Goal: Transaction & Acquisition: Obtain resource

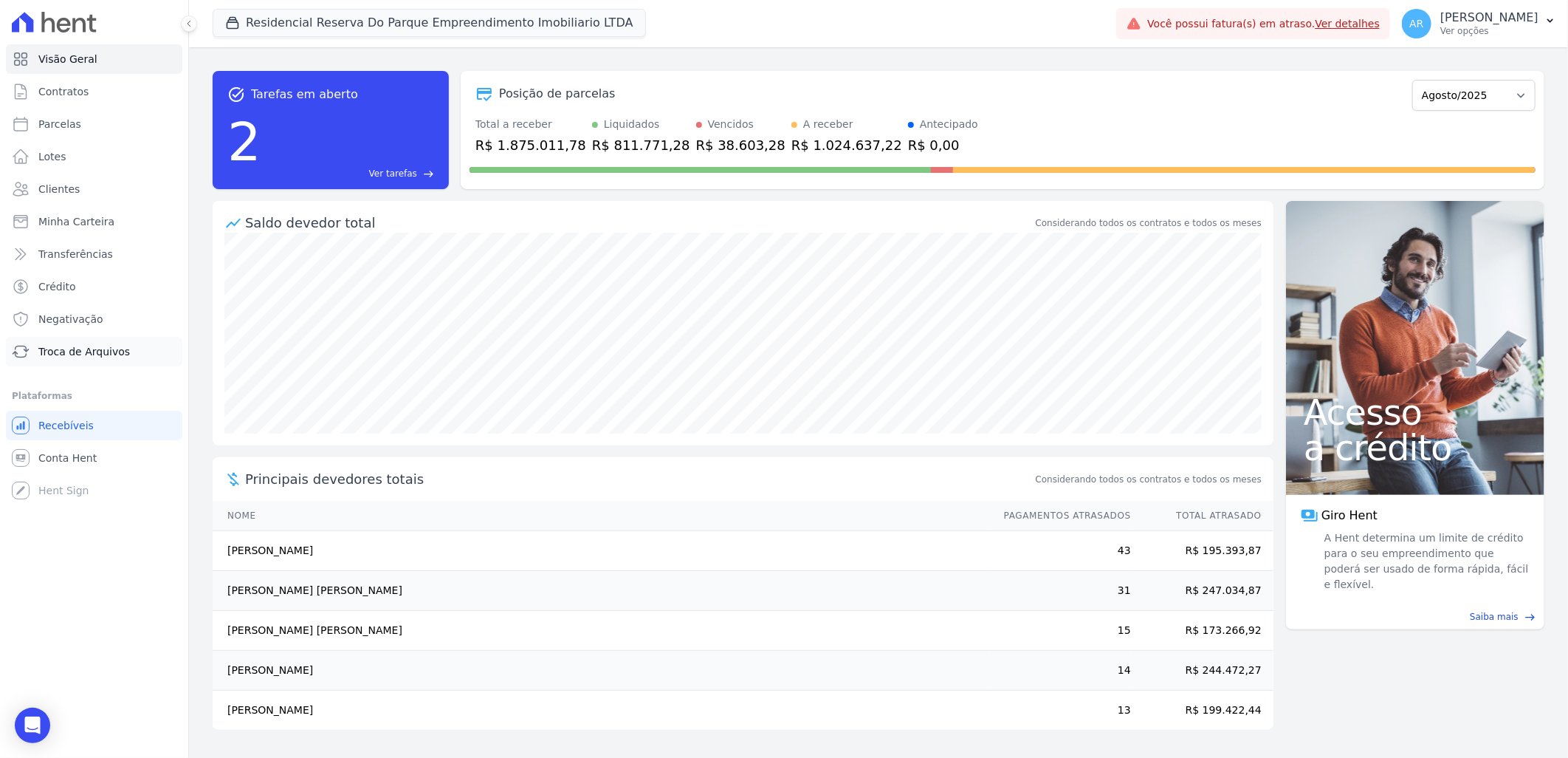
click at [86, 350] on span "Troca de Arquivos" at bounding box center [84, 351] width 91 height 15
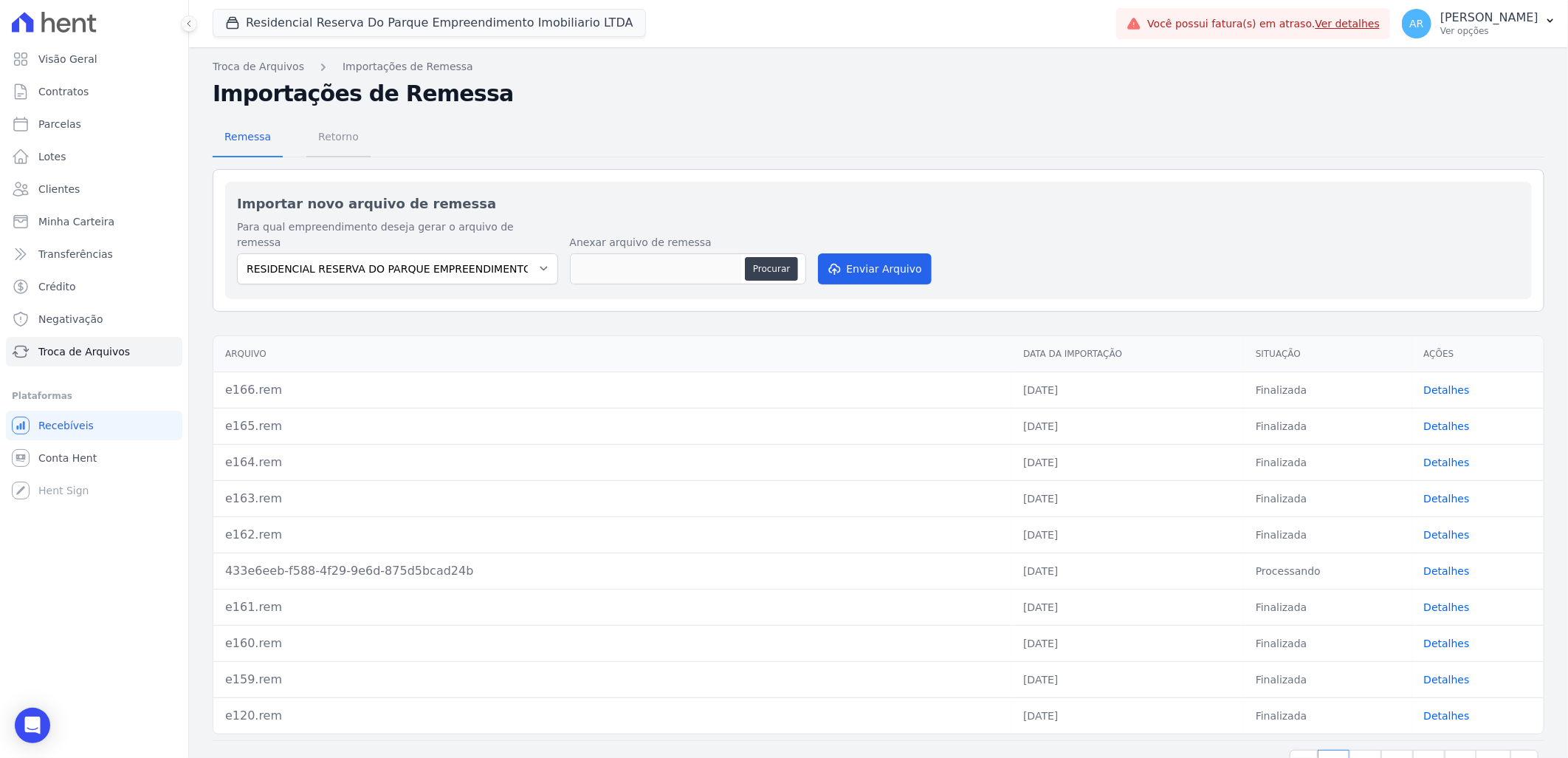
click at [339, 136] on span "Retorno" at bounding box center [339, 137] width 59 height 30
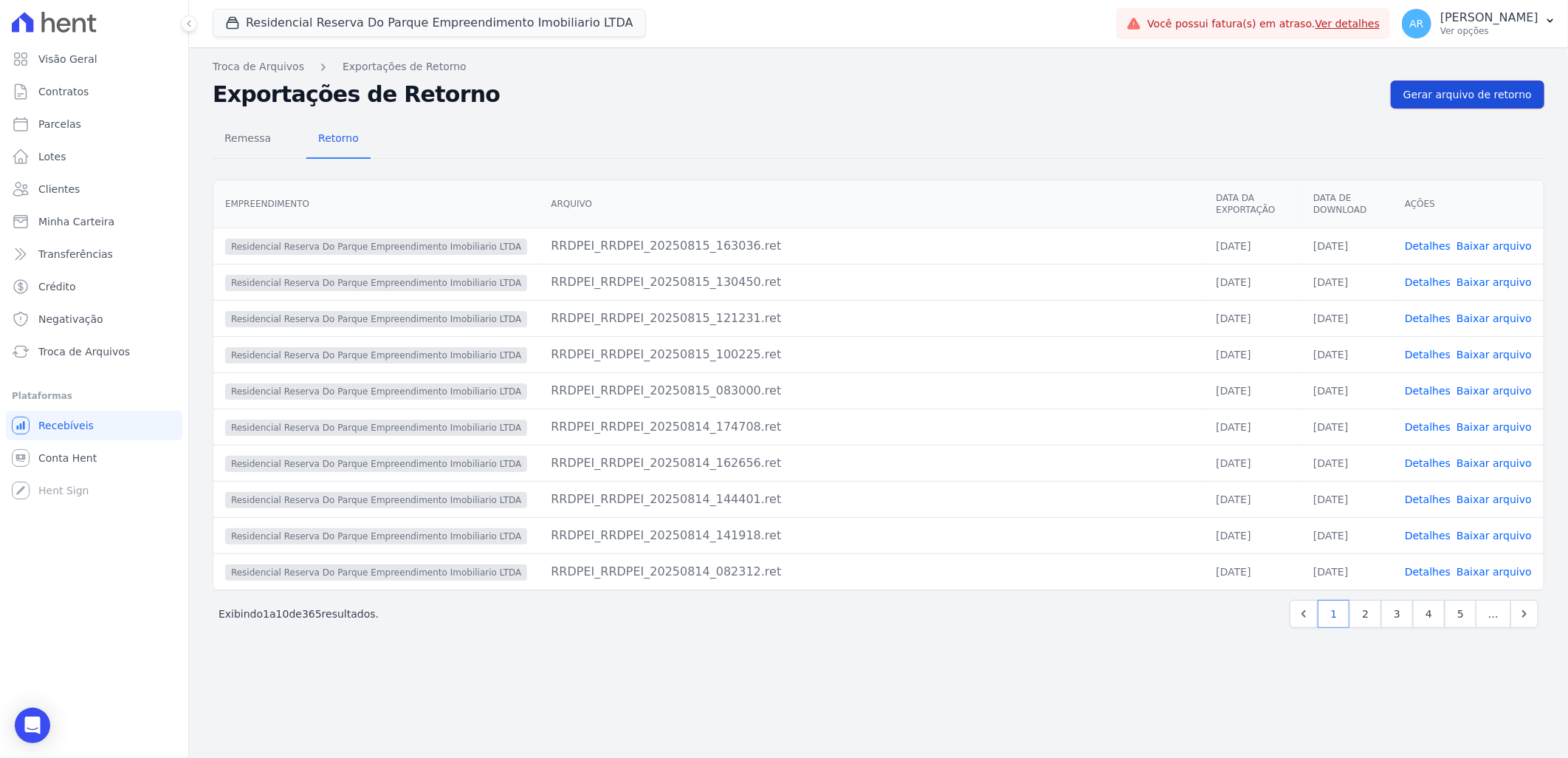
click at [1434, 97] on span "Gerar arquivo de retorno" at bounding box center [1467, 94] width 128 height 15
